Goal: Information Seeking & Learning: Learn about a topic

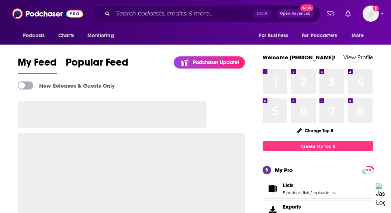
click at [240, 39] on div "Podcasts Charts Monitoring For Business For Podcasters More" at bounding box center [195, 35] width 391 height 17
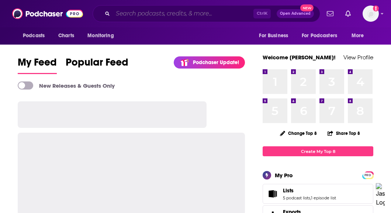
click at [189, 14] on input "Search podcasts, credits, & more..." at bounding box center [183, 14] width 140 height 12
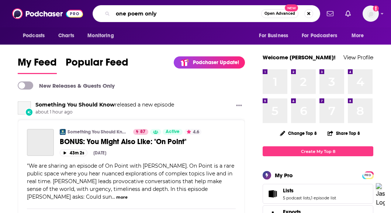
type input "one poem only"
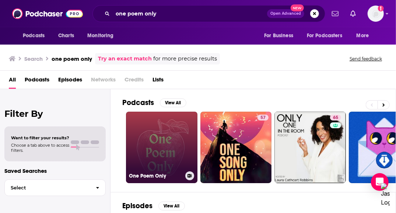
click at [135, 133] on link "One Poem Only" at bounding box center [161, 147] width 71 height 71
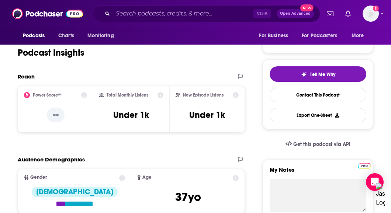
scroll to position [90, 0]
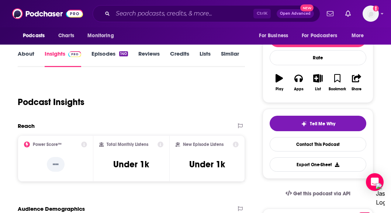
click at [101, 55] on link "Episodes 140" at bounding box center [109, 58] width 36 height 17
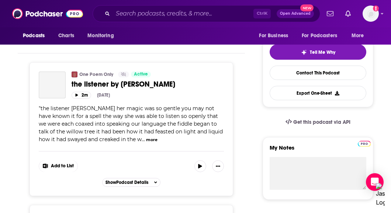
scroll to position [19, 0]
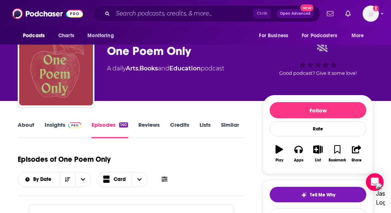
click at [226, 126] on link "Similar" at bounding box center [230, 129] width 18 height 17
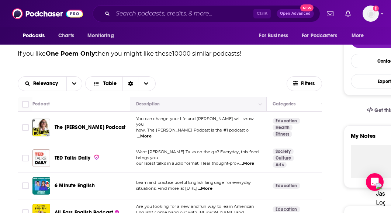
scroll to position [174, 0]
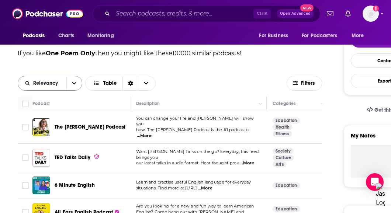
click at [65, 82] on span "Relevancy" at bounding box center [42, 83] width 48 height 5
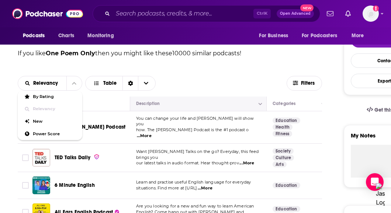
drag, startPoint x: 64, startPoint y: 121, endPoint x: 167, endPoint y: 105, distance: 104.2
click at [230, 89] on div "Relevancy By Rating Relevancy New Power Score Table" at bounding box center [152, 83] width 269 height 15
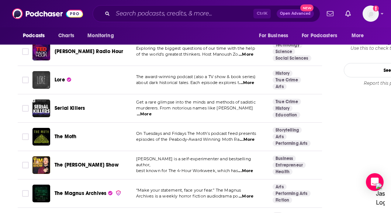
scroll to position [814, 0]
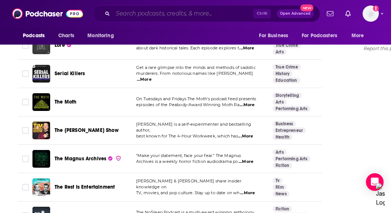
click at [142, 13] on input "Search podcasts, credits, & more..." at bounding box center [183, 14] width 140 height 12
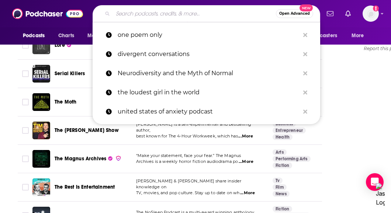
paste input "People’s Poetry Podcast"
type input "People’s Poetry Podcast"
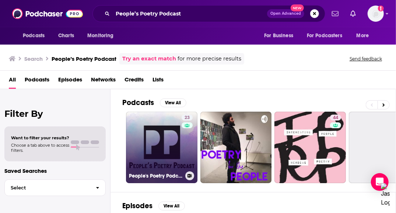
click at [184, 144] on div "23" at bounding box center [188, 143] width 13 height 57
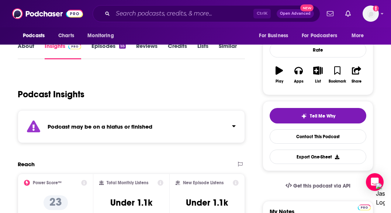
scroll to position [158, 0]
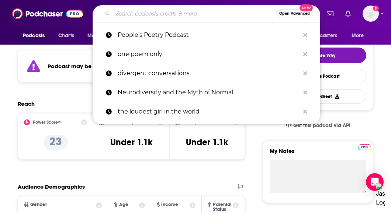
click at [130, 15] on input "Search podcasts, credits, & more..." at bounding box center [194, 14] width 163 height 12
paste input "Ode and Psyche h"
type input "Ode and Psyche h"
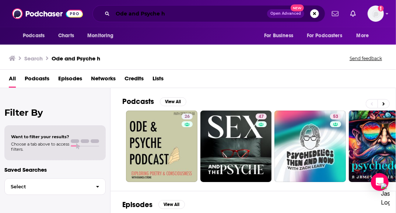
click at [173, 11] on input "Ode and Psyche h" at bounding box center [190, 14] width 154 height 12
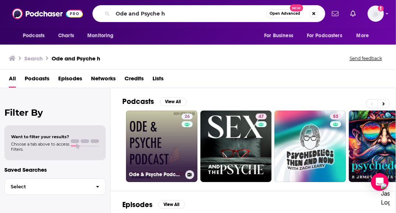
click at [147, 150] on link "26 Ode & Psyche Podcast" at bounding box center [161, 146] width 71 height 71
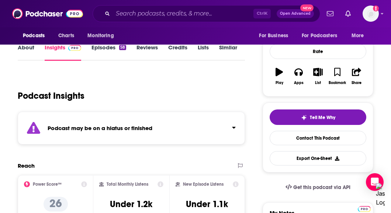
scroll to position [91, 0]
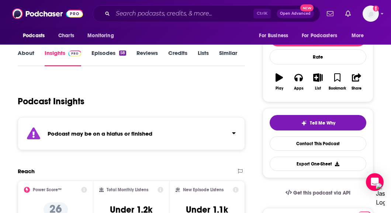
click at [105, 62] on link "Episodes 58" at bounding box center [108, 57] width 35 height 17
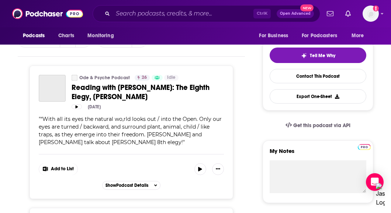
scroll to position [153, 0]
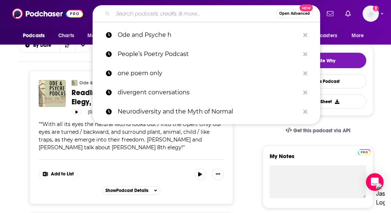
click at [126, 13] on input "Search podcasts, credits, & more..." at bounding box center [194, 14] width 163 height 12
paste input "Beyond the Verse"
type input "Beyond the Verse"
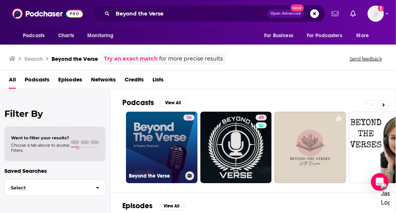
click at [171, 141] on link "36 Beyond the Verse" at bounding box center [161, 147] width 71 height 71
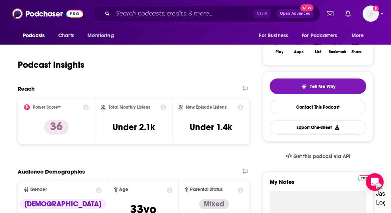
scroll to position [73, 0]
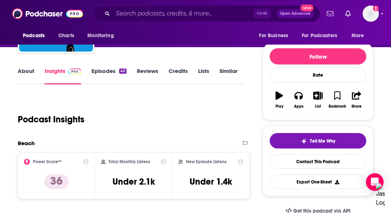
click at [105, 77] on link "Episodes 40" at bounding box center [108, 75] width 35 height 17
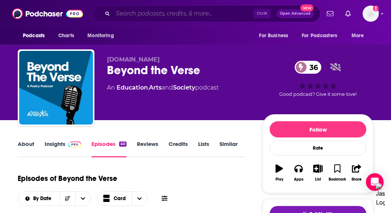
click at [165, 16] on input "Search podcasts, credits, & more..." at bounding box center [183, 14] width 140 height 12
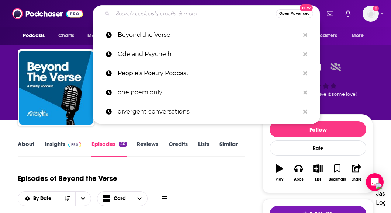
paste input "Highly Sensitive Healing"
type input "Highly Sensitive Healing"
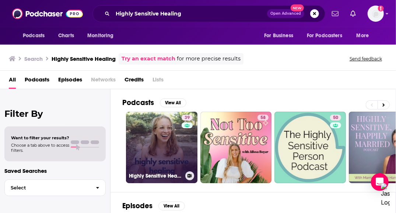
click at [167, 128] on link "39 Highly Sensitive Healing" at bounding box center [161, 147] width 71 height 71
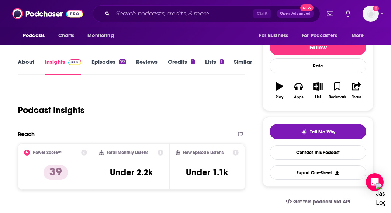
scroll to position [83, 0]
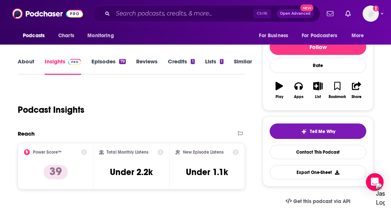
click at [29, 59] on link "About" at bounding box center [26, 66] width 17 height 17
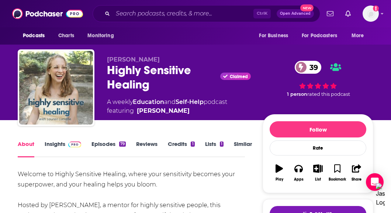
scroll to position [62, 0]
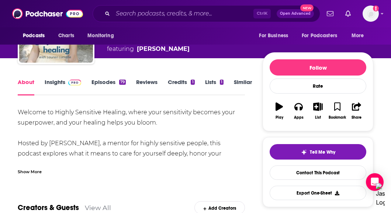
click at [32, 170] on div "Show More" at bounding box center [30, 171] width 24 height 7
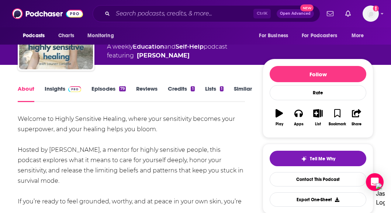
scroll to position [0, 0]
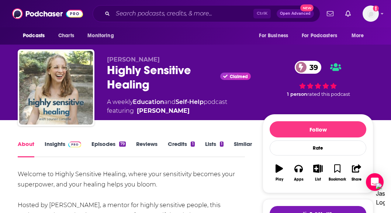
click at [58, 150] on link "Insights" at bounding box center [63, 148] width 36 height 17
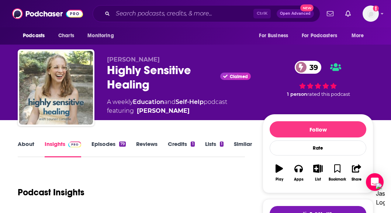
click at [98, 147] on link "Episodes 79" at bounding box center [108, 148] width 34 height 17
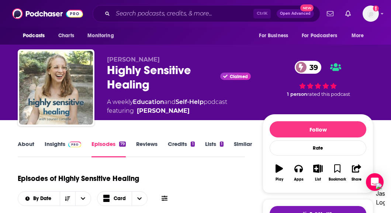
click at [52, 150] on link "Insights" at bounding box center [63, 148] width 36 height 17
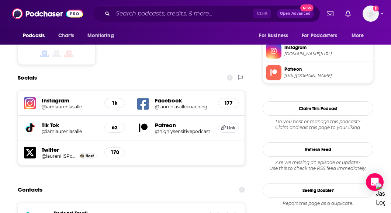
scroll to position [633, 0]
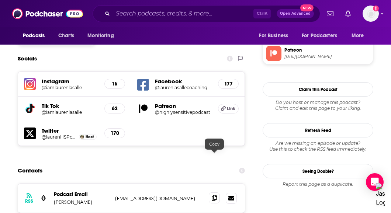
click at [213, 195] on icon at bounding box center [214, 198] width 5 height 6
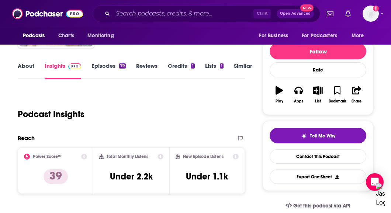
scroll to position [0, 0]
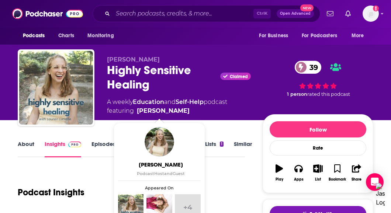
click at [98, 147] on link "Episodes 79" at bounding box center [108, 148] width 34 height 17
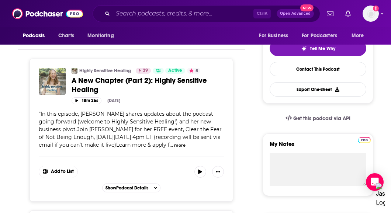
scroll to position [86, 0]
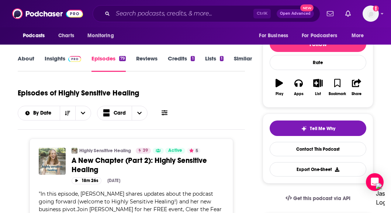
click at [63, 66] on link "Insights" at bounding box center [63, 63] width 36 height 17
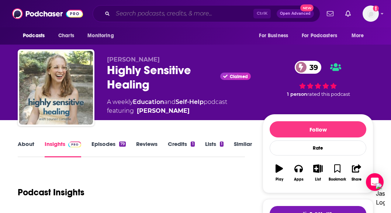
click at [133, 11] on input "Search podcasts, credits, & more..." at bounding box center [183, 14] width 140 height 12
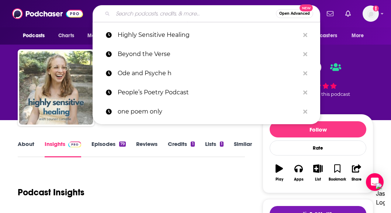
paste input "The Highly Sensitive Person Podcast"
type input "The Highly Sensitive Person Podcast"
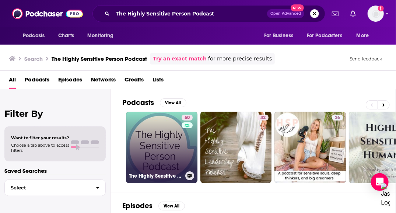
click at [176, 142] on link "50 The Highly Sensitive Person Podcast" at bounding box center [161, 147] width 71 height 71
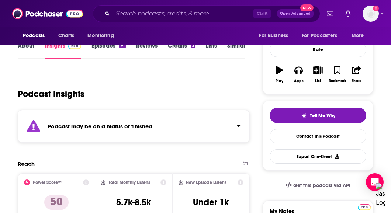
scroll to position [89, 0]
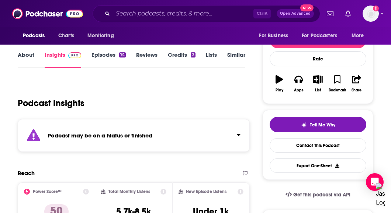
click at [99, 57] on link "Episodes 74" at bounding box center [108, 59] width 34 height 17
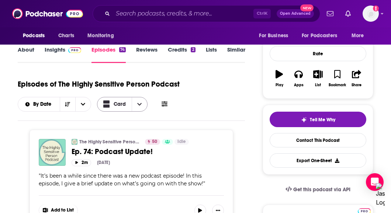
scroll to position [102, 0]
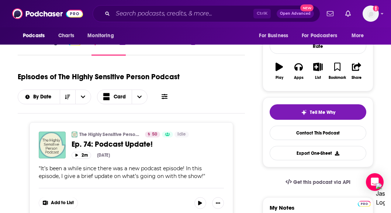
click at [210, 20] on div "Ctrl K Open Advanced New" at bounding box center [206, 13] width 227 height 17
click at [208, 17] on input "Search podcasts, credits, & more..." at bounding box center [183, 14] width 140 height 12
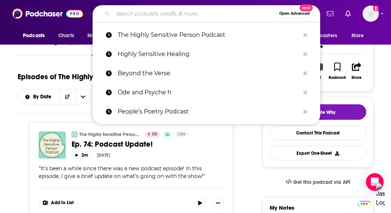
paste input "The Happy Highly Sensitive Life Podcast"
type input "The Happy Highly Sensitive Life Podcast"
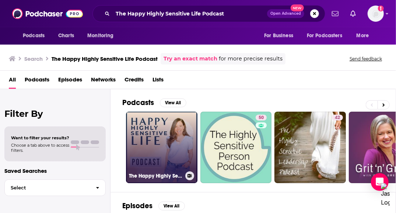
click at [180, 125] on link "The Happy Highly Sensitive Life Podcast" at bounding box center [161, 147] width 71 height 71
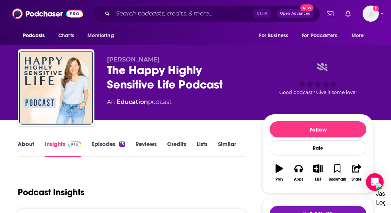
scroll to position [124, 0]
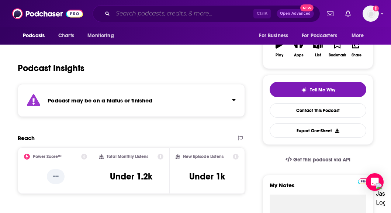
click at [139, 12] on input "Search podcasts, credits, & more..." at bounding box center [183, 14] width 140 height 12
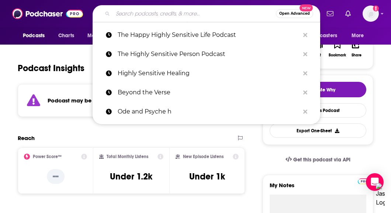
paste input "Poetry of Healing"
type input "Poetry of Healing"
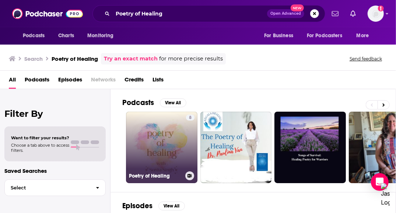
click at [134, 139] on link "8 Poetry of Healing" at bounding box center [161, 147] width 71 height 71
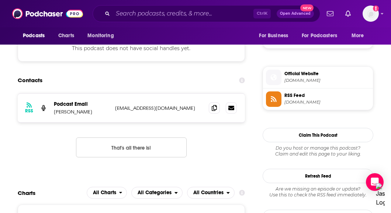
scroll to position [567, 0]
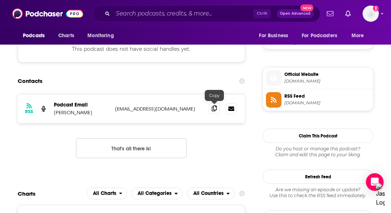
click at [213, 108] on icon at bounding box center [214, 108] width 5 height 6
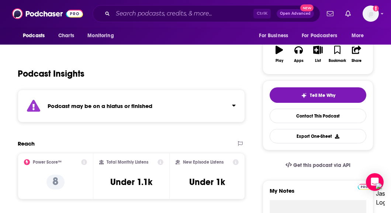
scroll to position [73, 0]
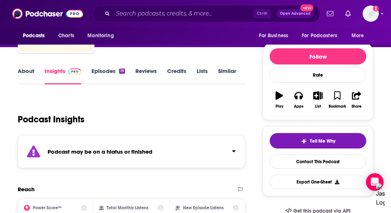
click at [102, 78] on link "Episodes 19" at bounding box center [108, 75] width 34 height 17
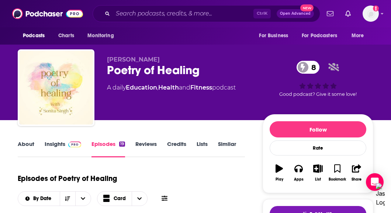
click at [28, 144] on link "About" at bounding box center [26, 148] width 17 height 17
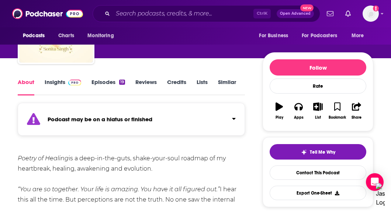
scroll to position [137, 0]
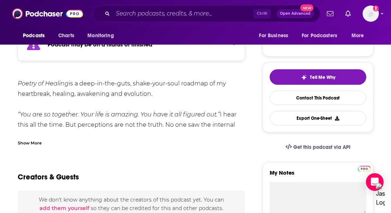
click at [113, 3] on div "Podcasts Charts Monitoring Ctrl K Open Advanced New For Business For Podcasters…" at bounding box center [195, 13] width 391 height 27
